Goal: Find specific page/section: Find specific page/section

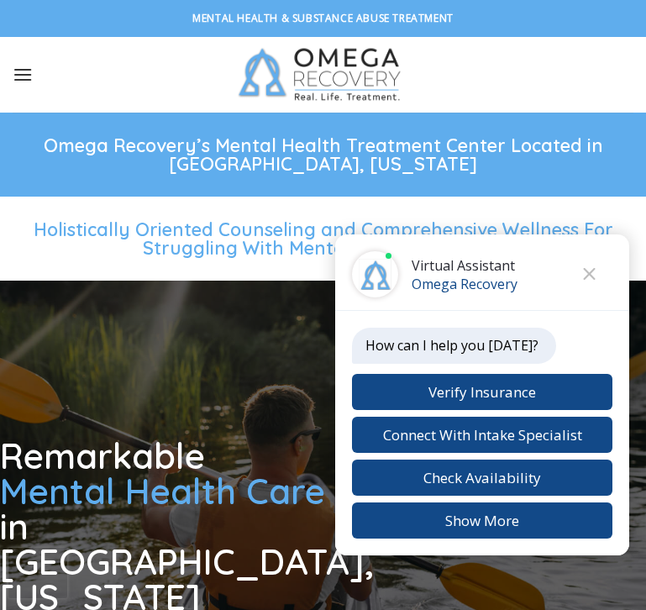
click at [18, 76] on icon "Menu" at bounding box center [23, 74] width 20 height 24
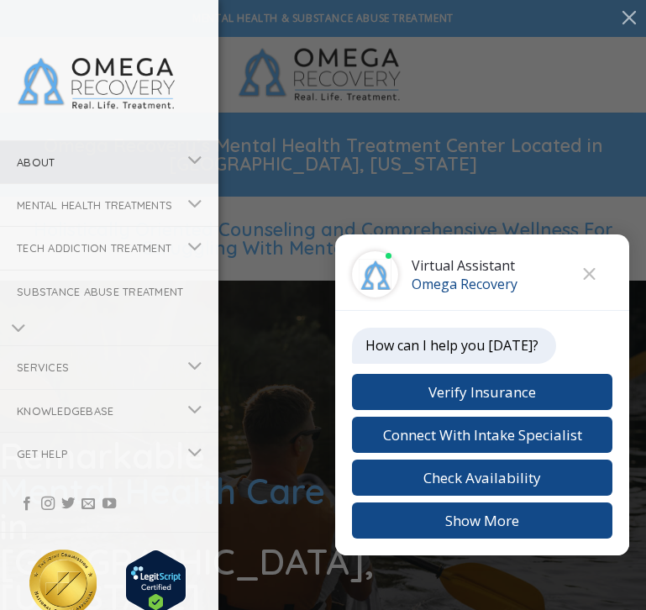
click at [62, 152] on link "About" at bounding box center [88, 162] width 176 height 42
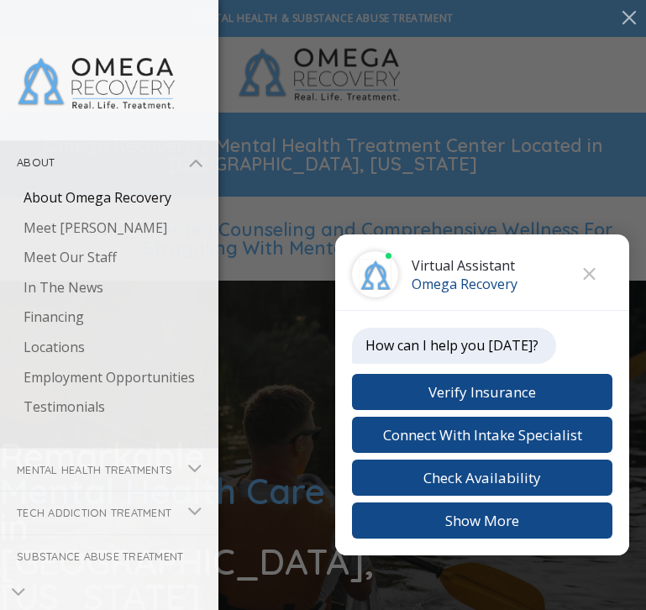
click at [75, 193] on link "About Omega Recovery" at bounding box center [113, 198] width 212 height 30
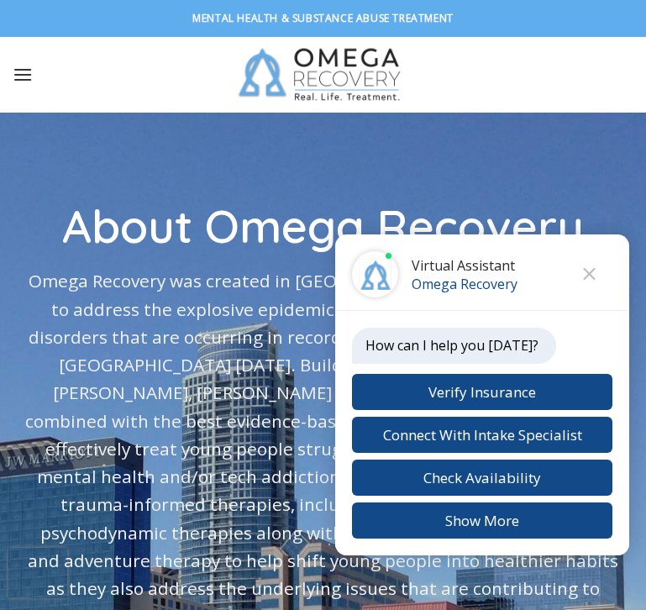
click at [20, 68] on icon "Menu" at bounding box center [23, 74] width 20 height 24
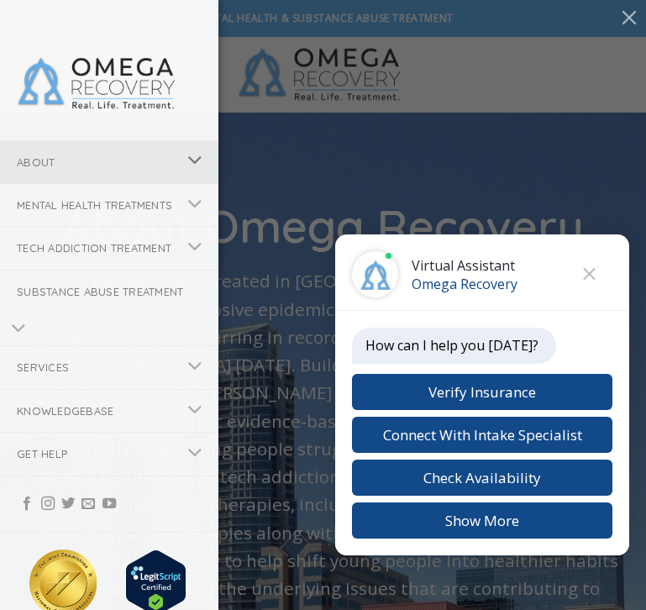
click at [198, 159] on icon "Toggle" at bounding box center [194, 160] width 15 height 29
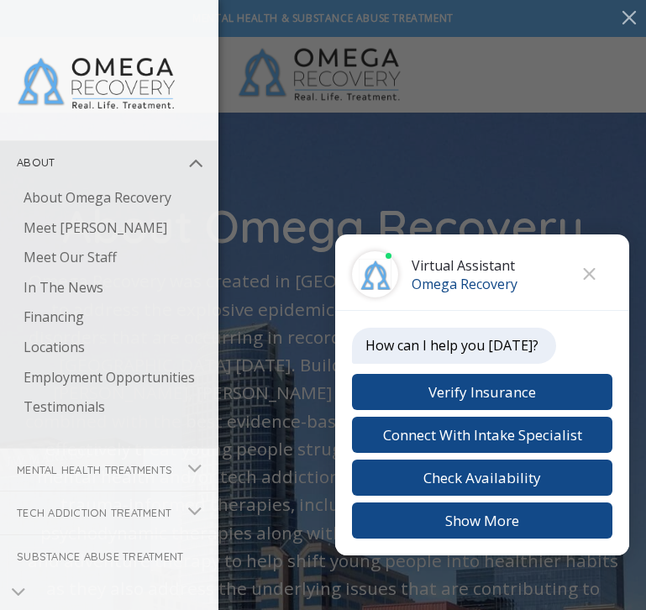
click at [198, 159] on icon "Toggle" at bounding box center [194, 163] width 15 height 29
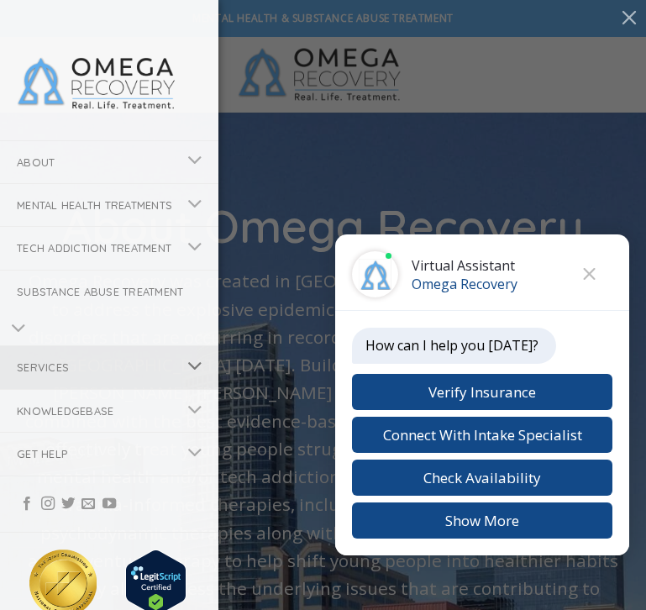
click at [194, 381] on icon "Toggle" at bounding box center [194, 366] width 15 height 29
